Goal: Task Accomplishment & Management: Complete application form

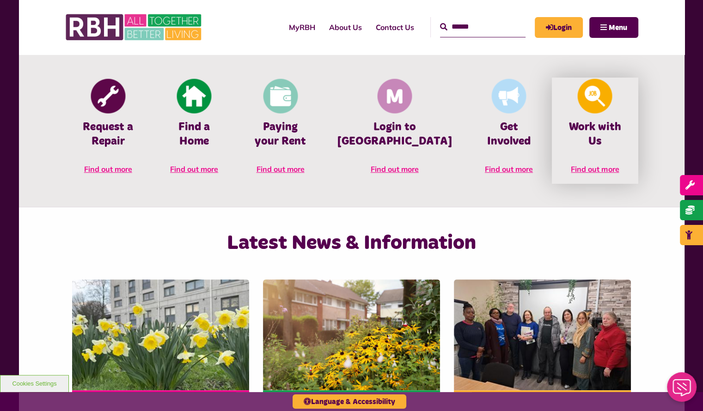
click at [582, 165] on span "Find out more" at bounding box center [595, 169] width 48 height 9
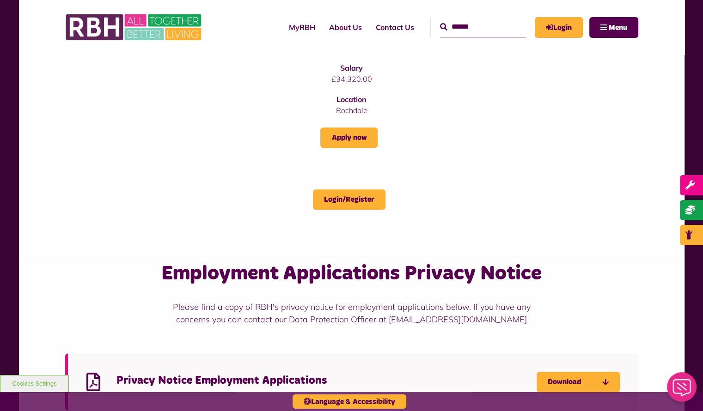
scroll to position [416, 0]
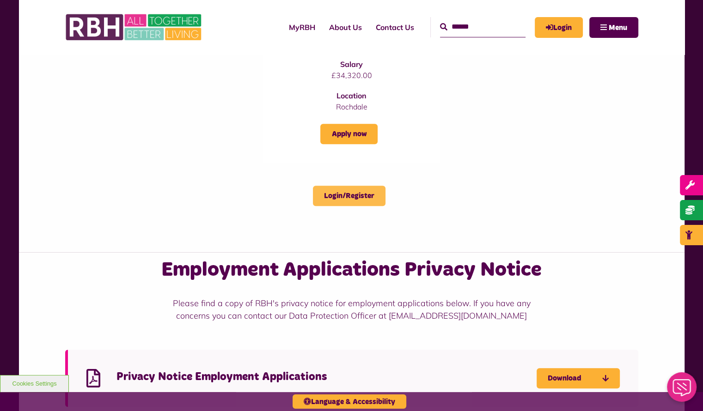
click at [349, 196] on link "Login/Register" at bounding box center [349, 196] width 73 height 20
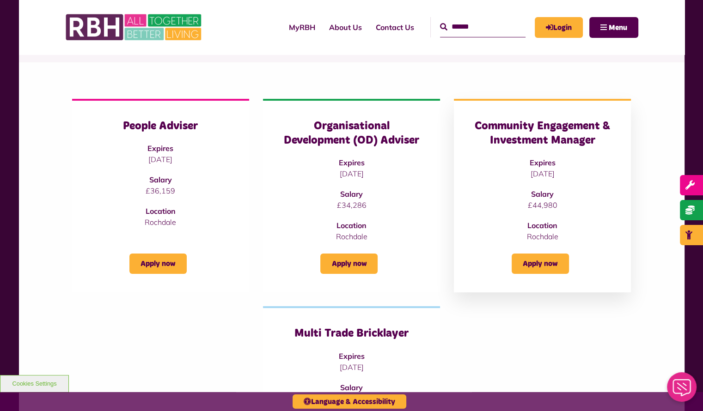
click at [544, 143] on h3 "Community Engagement & Investment Manager" at bounding box center [542, 133] width 140 height 29
click at [539, 261] on link "Apply now" at bounding box center [540, 264] width 57 height 20
